Goal: Find contact information: Find contact information

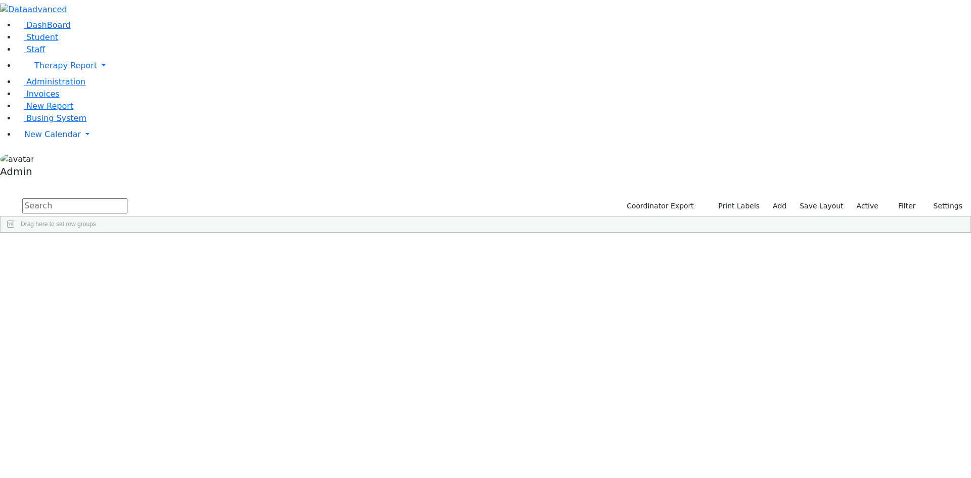
click at [127, 198] on input "text" at bounding box center [74, 205] width 105 height 15
type input "tau"
click at [249, 264] on div "[DATE]" at bounding box center [207, 271] width 83 height 14
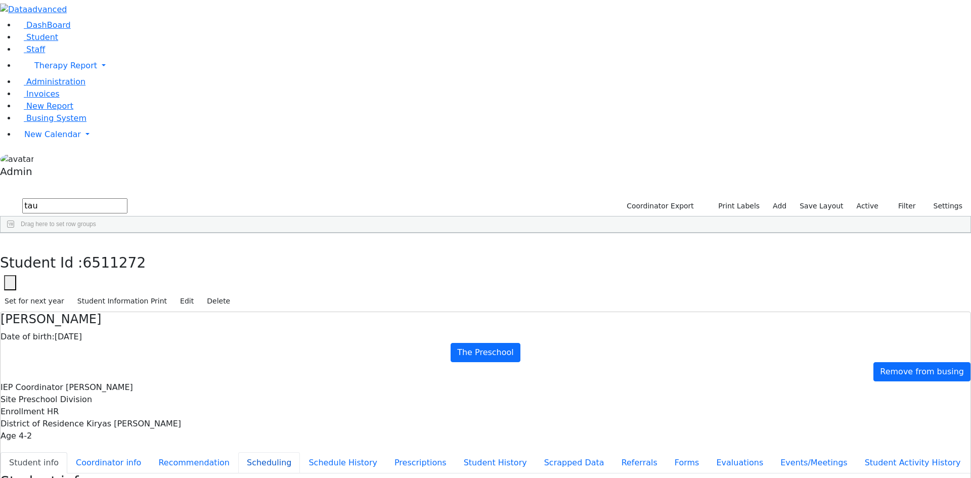
click at [241, 452] on button "Scheduling" at bounding box center [269, 462] width 62 height 21
click at [238, 452] on button "Recommendation" at bounding box center [194, 462] width 89 height 21
checkbox input "true"
click at [5, 241] on use "button" at bounding box center [5, 241] width 0 height 0
drag, startPoint x: 176, startPoint y: 42, endPoint x: 85, endPoint y: 45, distance: 90.1
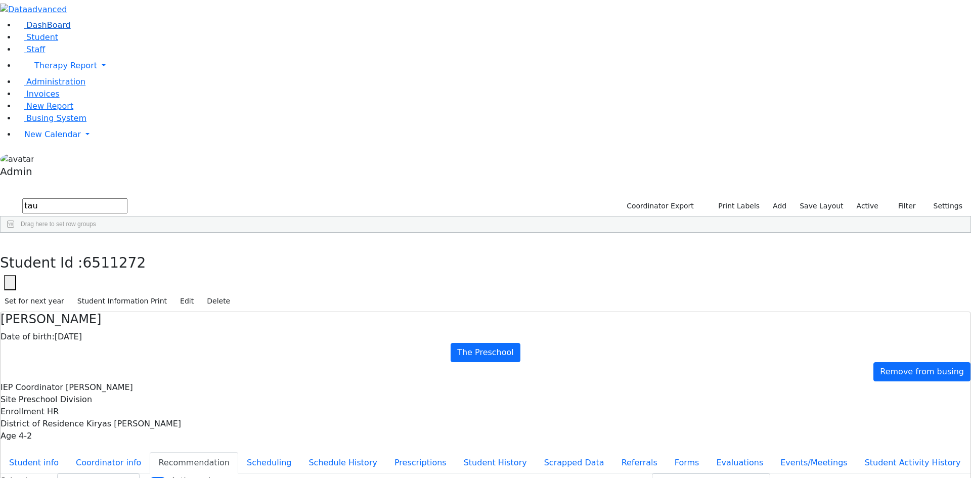
click at [85, 45] on div "DashBoard Student Staff Therapy Report Student Old Calendar Report Admin" at bounding box center [485, 297] width 971 height 595
drag, startPoint x: 177, startPoint y: 38, endPoint x: 112, endPoint y: 38, distance: 65.3
click at [110, 38] on div "DashBoard Student Staff Therapy Report Student Old Calendar Report Admin" at bounding box center [485, 297] width 971 height 595
click at [165, 462] on div "[PERSON_NAME]" at bounding box center [123, 469] width 83 height 14
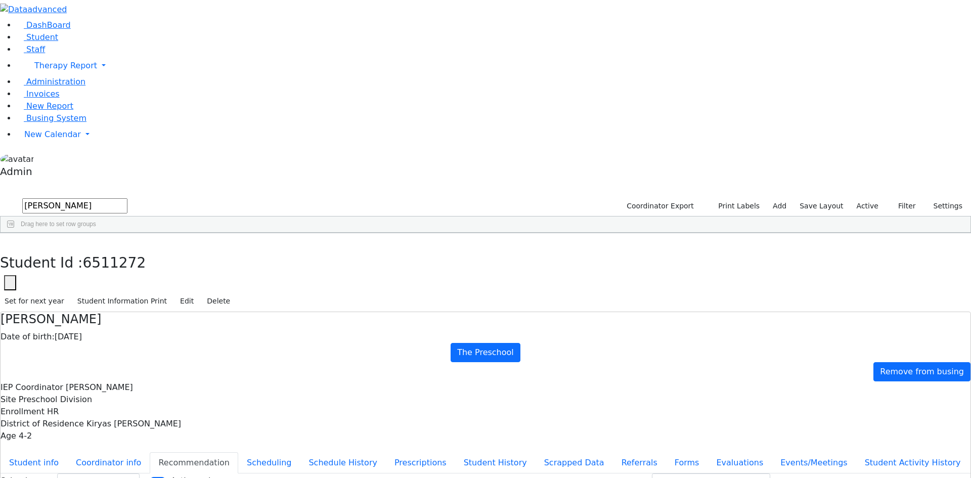
click at [165, 462] on div "[PERSON_NAME]" at bounding box center [123, 469] width 83 height 14
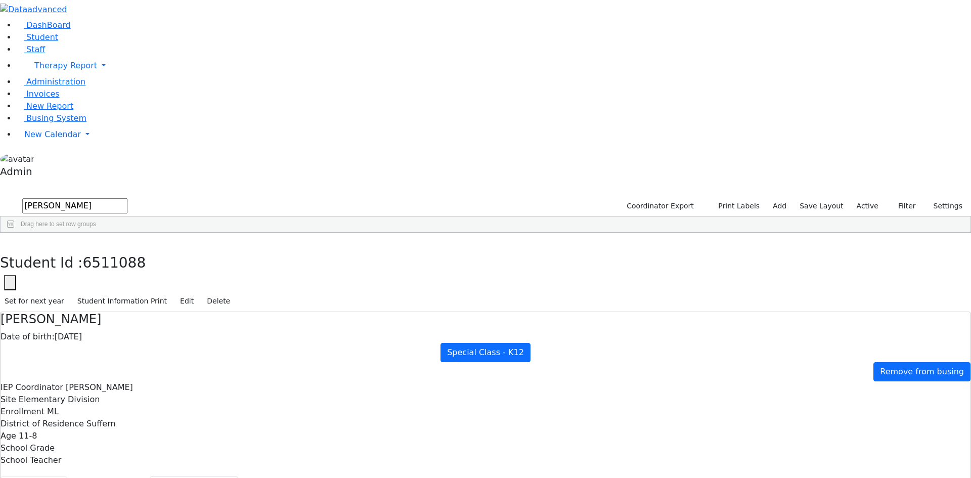
click at [67, 476] on button "Student info" at bounding box center [34, 486] width 67 height 21
drag, startPoint x: 643, startPoint y: 439, endPoint x: 525, endPoint y: 448, distance: 118.7
copy div "[EMAIL_ADDRESS][DOMAIN_NAME]"
click at [10, 241] on icon "button" at bounding box center [8, 244] width 6 height 6
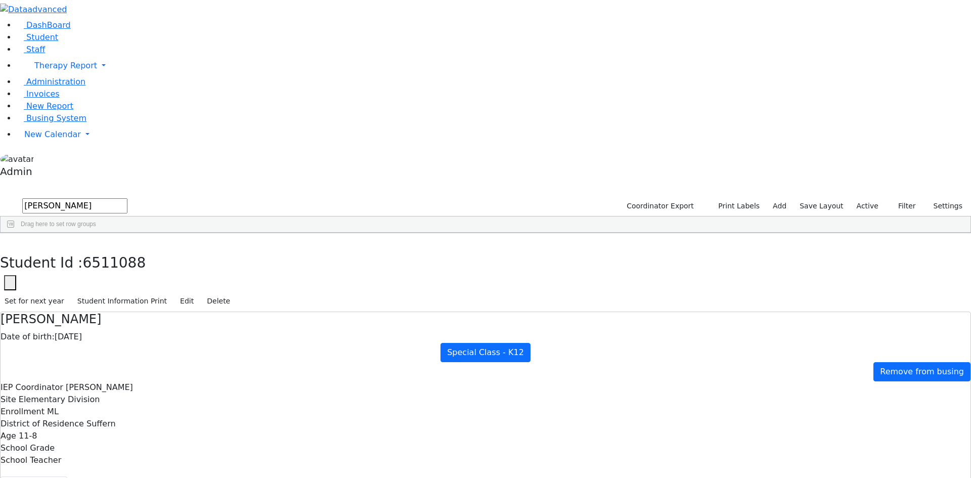
drag, startPoint x: 188, startPoint y: 38, endPoint x: 98, endPoint y: 41, distance: 90.1
click at [98, 41] on div "DashBoard Student Staff Therapy Report Student Old Calendar Report Admin" at bounding box center [485, 450] width 971 height 901
type input "friedm"
click at [165, 377] on div "Shalom" at bounding box center [123, 384] width 83 height 14
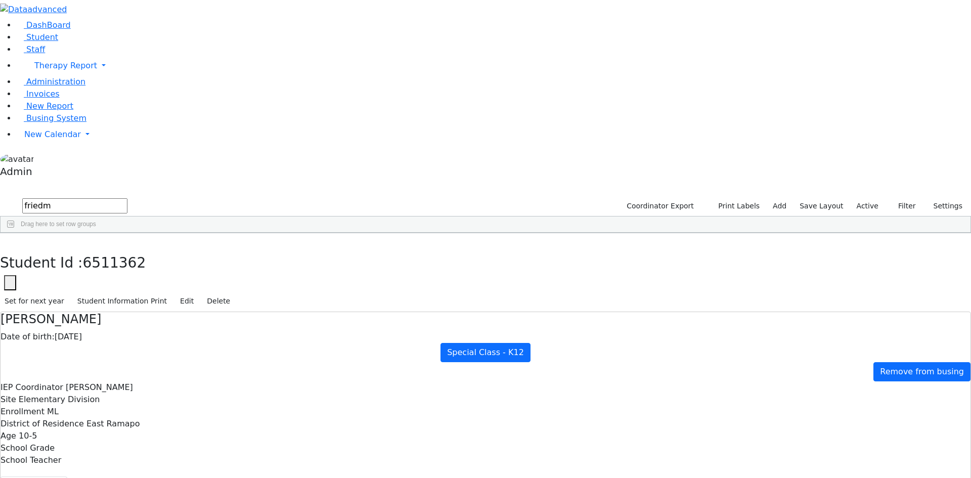
drag, startPoint x: 612, startPoint y: 408, endPoint x: 516, endPoint y: 408, distance: 95.6
copy div "[EMAIL_ADDRESS][DOMAIN_NAME]"
click at [238, 476] on button "Recommendation" at bounding box center [194, 486] width 89 height 21
checkbox input "true"
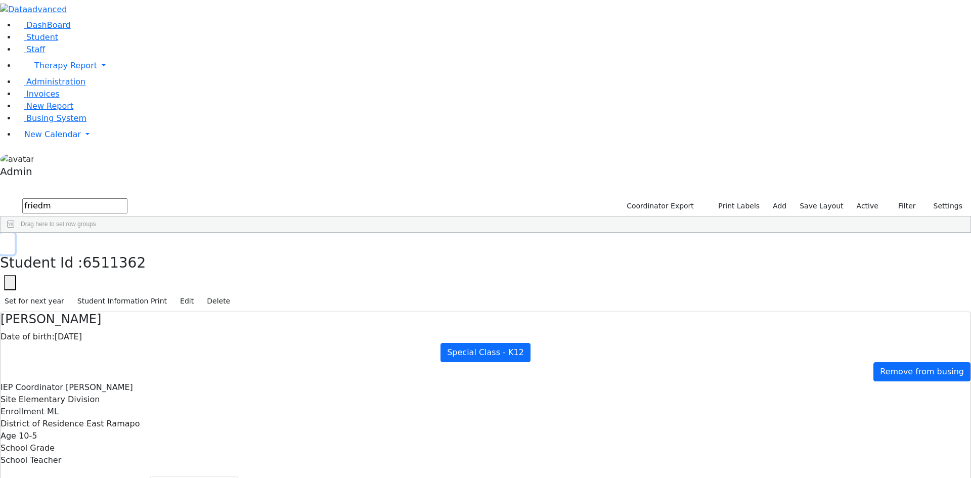
click at [15, 233] on button "button" at bounding box center [7, 243] width 15 height 21
click at [127, 198] on input "friedm" at bounding box center [74, 205] width 105 height 15
type input "faiv"
click at [165, 249] on div "[PERSON_NAME]" at bounding box center [123, 256] width 83 height 14
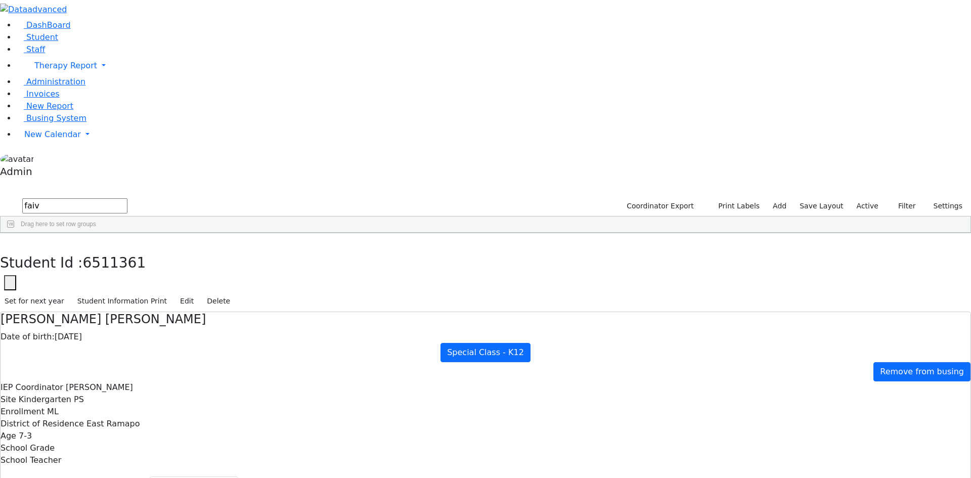
select select "212"
click at [67, 476] on button "Student info" at bounding box center [34, 486] width 67 height 21
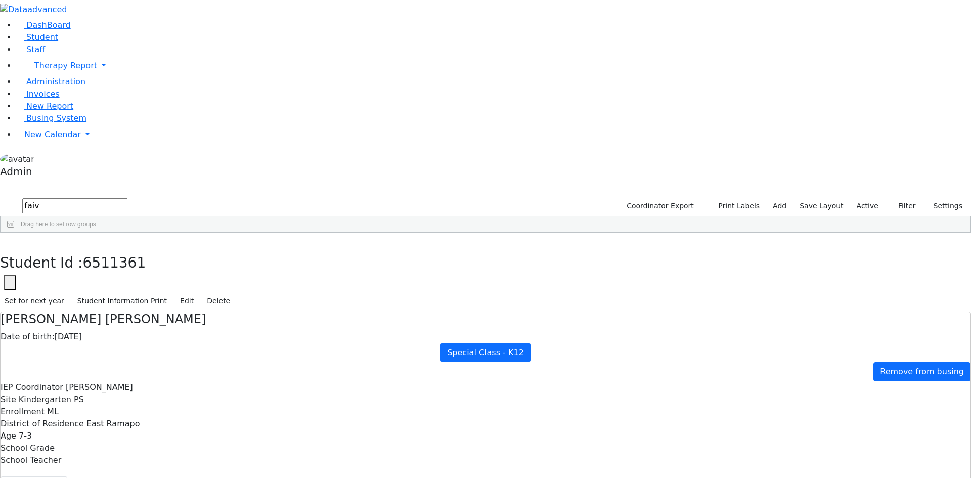
drag, startPoint x: 531, startPoint y: 454, endPoint x: 631, endPoint y: 457, distance: 100.7
copy span "[EMAIL_ADDRESS][DOMAIN_NAME]"
